Goal: Navigation & Orientation: Go to known website

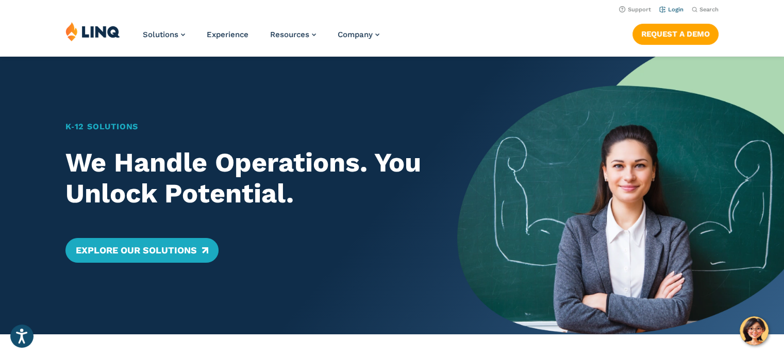
click at [673, 8] on link "Login" at bounding box center [672, 9] width 24 height 7
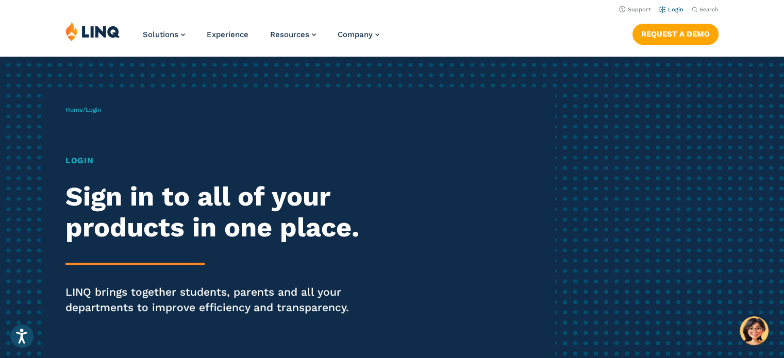
click at [672, 10] on link "Login" at bounding box center [672, 9] width 24 height 7
click at [667, 8] on link "Login" at bounding box center [672, 9] width 24 height 7
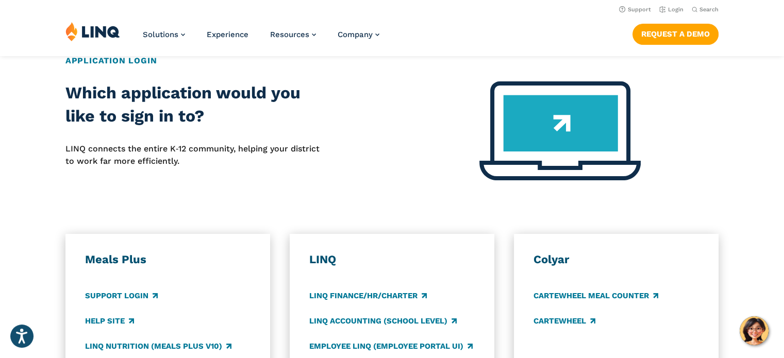
scroll to position [309, 0]
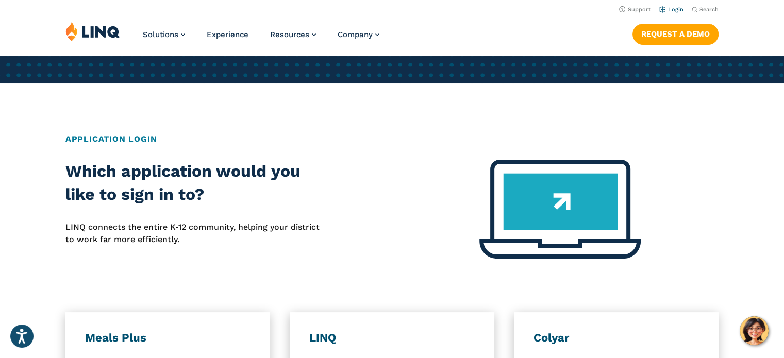
click at [670, 11] on link "Login" at bounding box center [672, 9] width 24 height 7
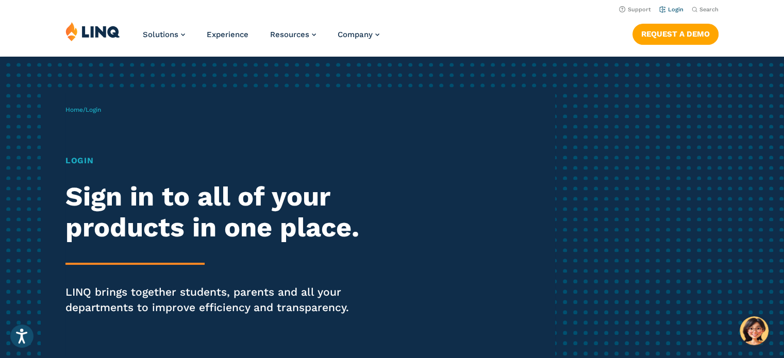
click at [673, 7] on link "Login" at bounding box center [672, 9] width 24 height 7
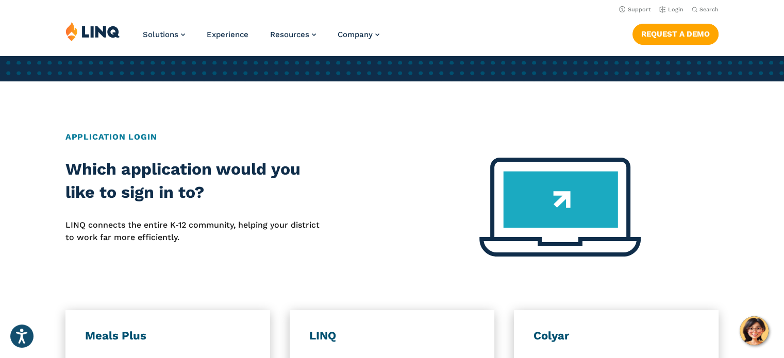
scroll to position [309, 0]
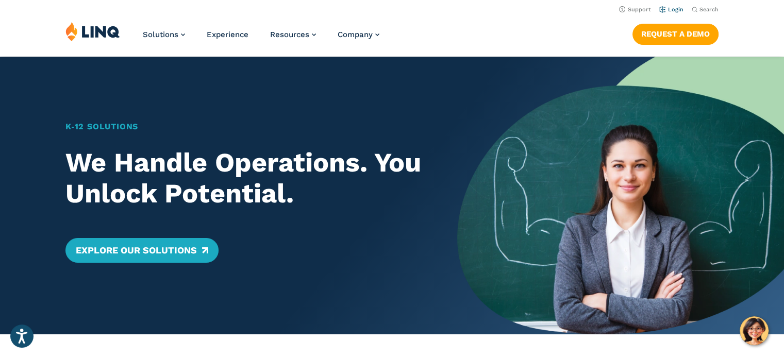
click at [670, 8] on link "Login" at bounding box center [672, 9] width 24 height 7
